Goal: Task Accomplishment & Management: Complete application form

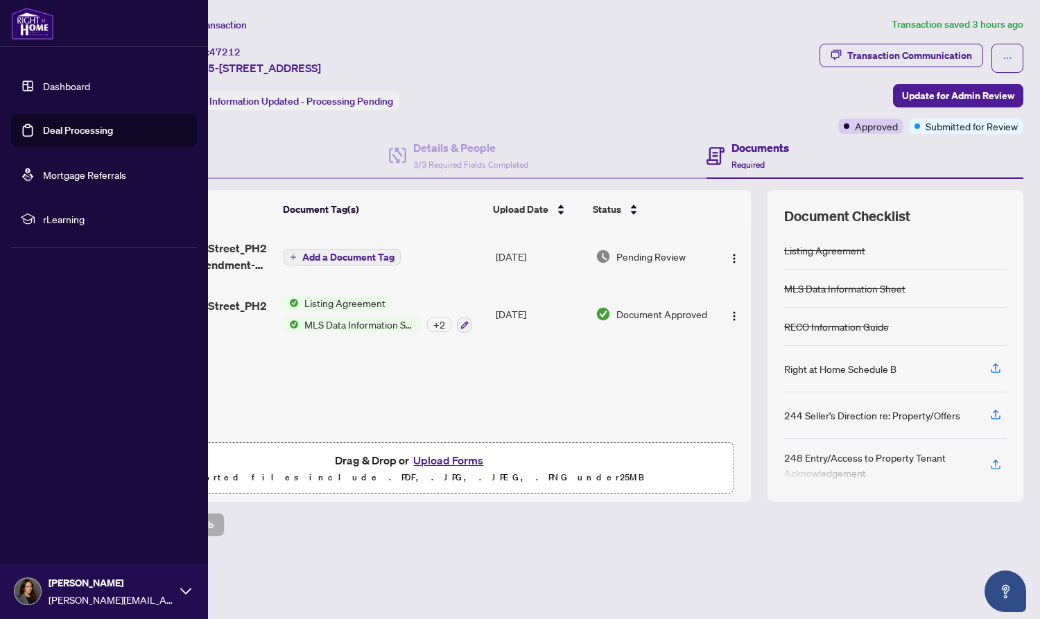
click at [105, 135] on link "Deal Processing" at bounding box center [78, 130] width 70 height 12
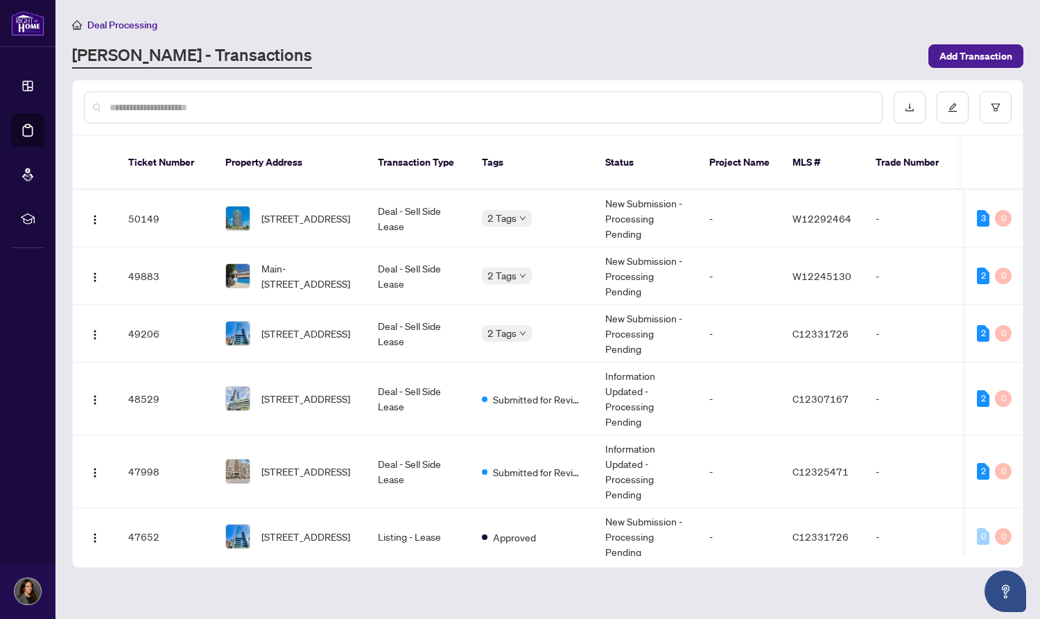
click at [300, 101] on input "text" at bounding box center [491, 107] width 762 height 15
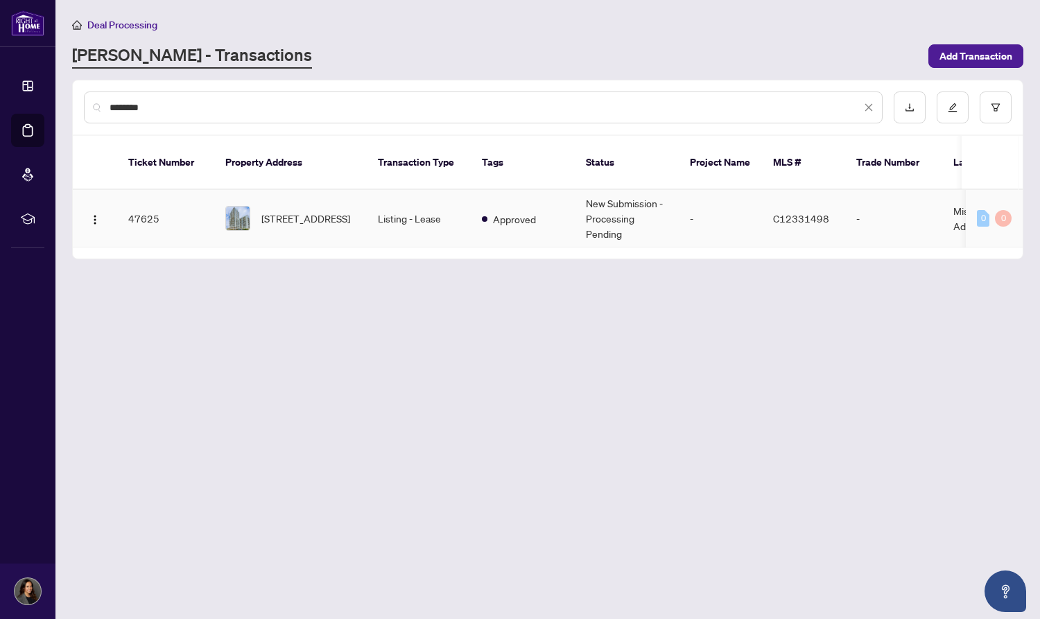
type input "********"
click at [321, 211] on span "[STREET_ADDRESS]" at bounding box center [305, 218] width 89 height 15
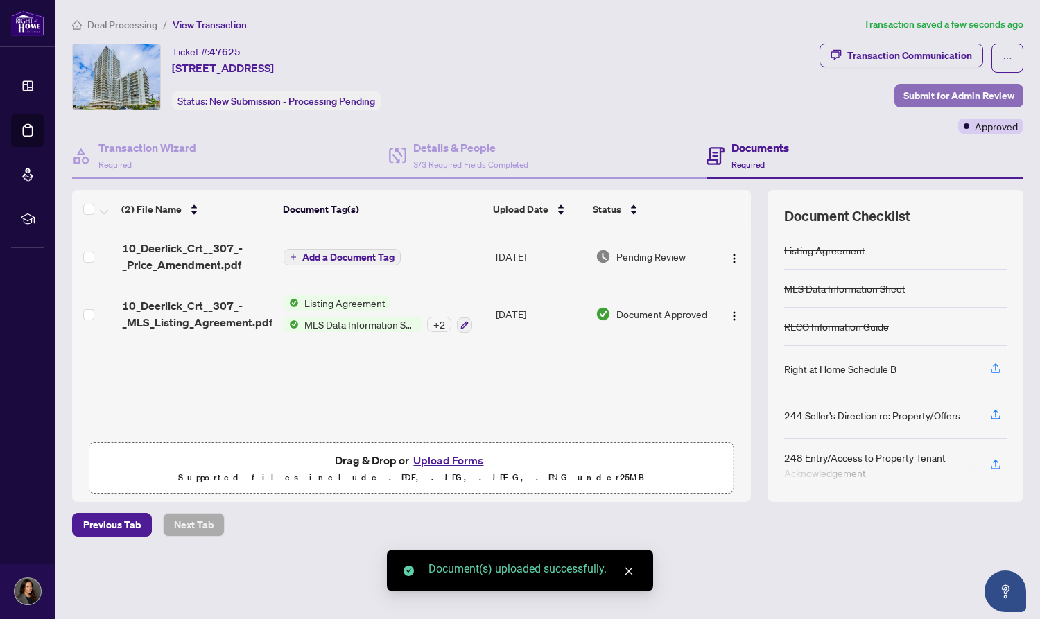
click at [922, 98] on span "Submit for Admin Review" at bounding box center [959, 96] width 111 height 22
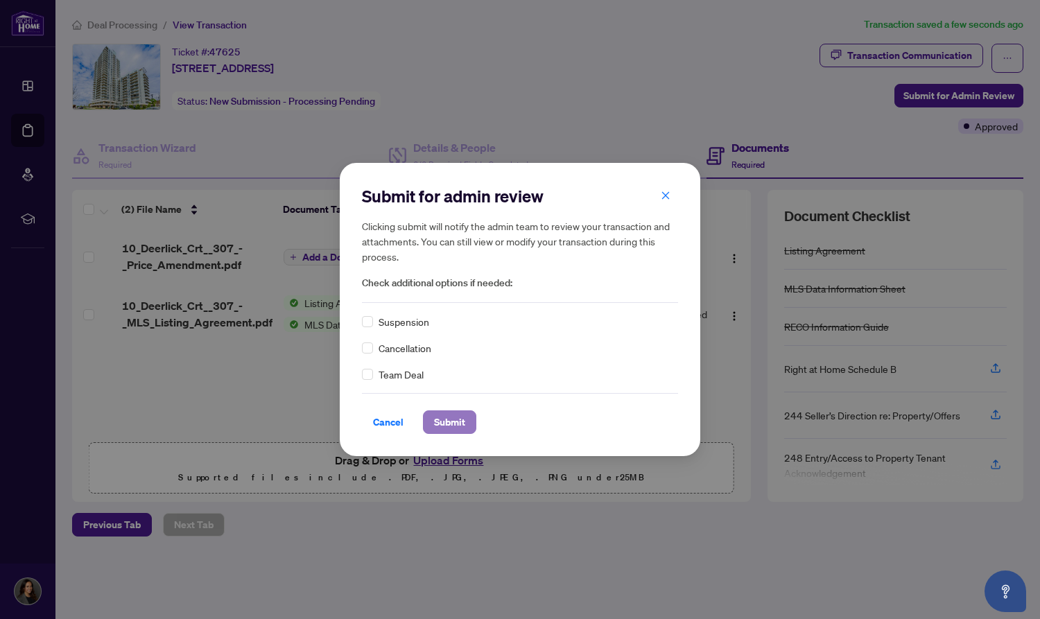
click at [449, 419] on span "Submit" at bounding box center [449, 422] width 31 height 22
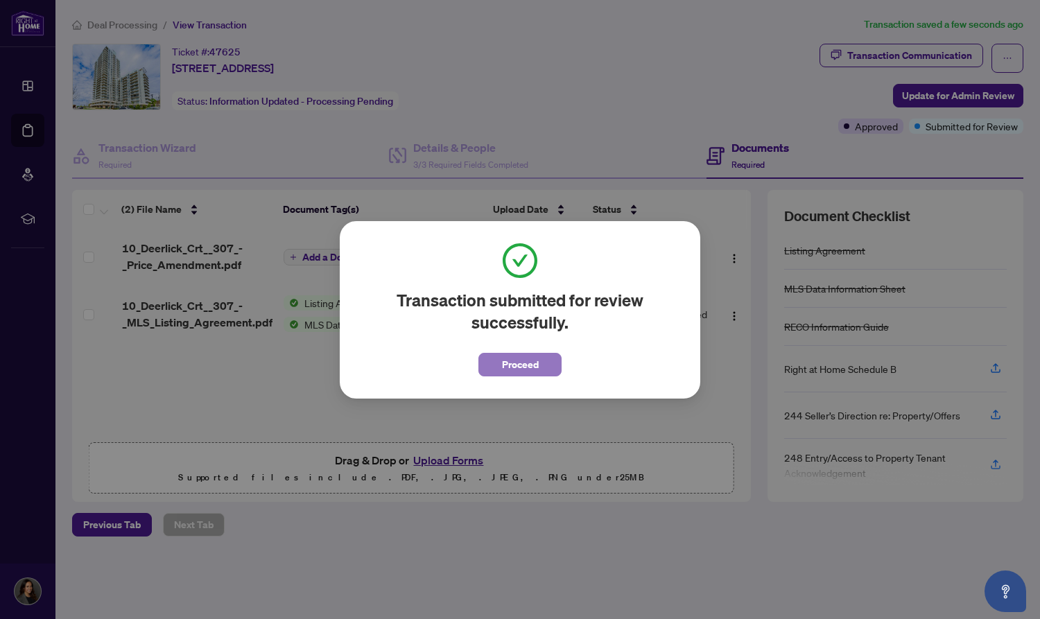
click at [517, 370] on span "Proceed" at bounding box center [520, 365] width 37 height 22
